Goal: Task Accomplishment & Management: Complete application form

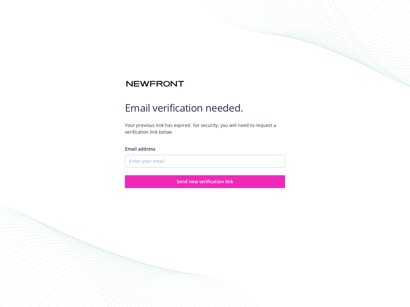
click at [205, 154] on div "Email address" at bounding box center [205, 157] width 160 height 22
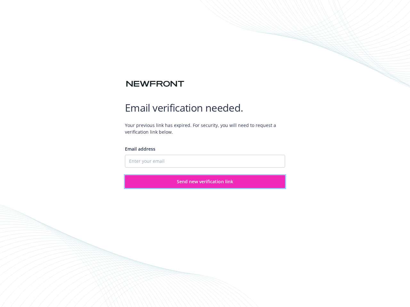
click at [205, 182] on span "Send new verification link" at bounding box center [205, 182] width 56 height 6
